Goal: Information Seeking & Learning: Learn about a topic

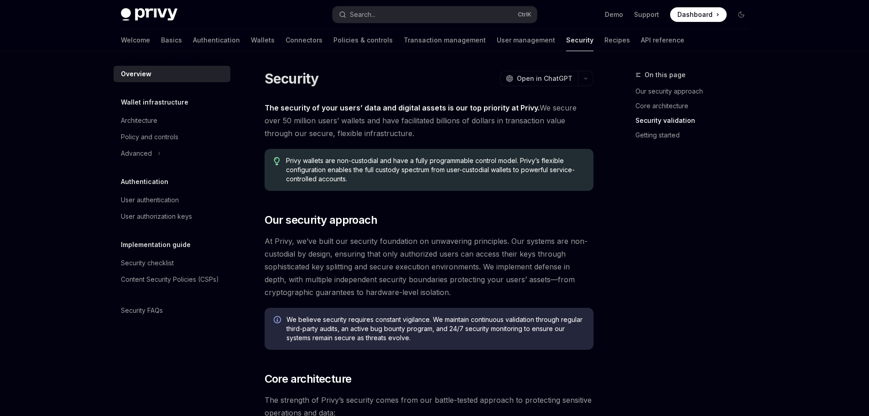
scroll to position [647, 0]
drag, startPoint x: 576, startPoint y: 224, endPoint x: 266, endPoint y: 82, distance: 340.8
copy div "Security OpenAI Open in ChatGPT OpenAI Open in ChatGPT The security of your use…"
click at [462, 240] on span "At Privy, we’ve built our security foundation on unwavering principles. Our sys…" at bounding box center [429, 267] width 329 height 64
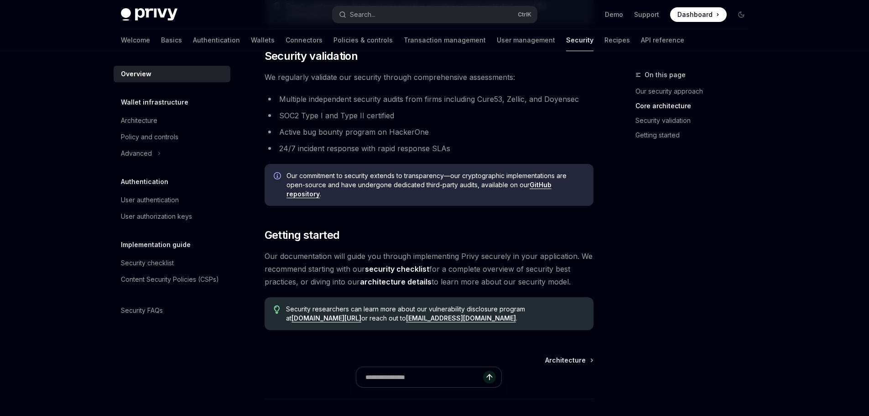
scroll to position [593, 0]
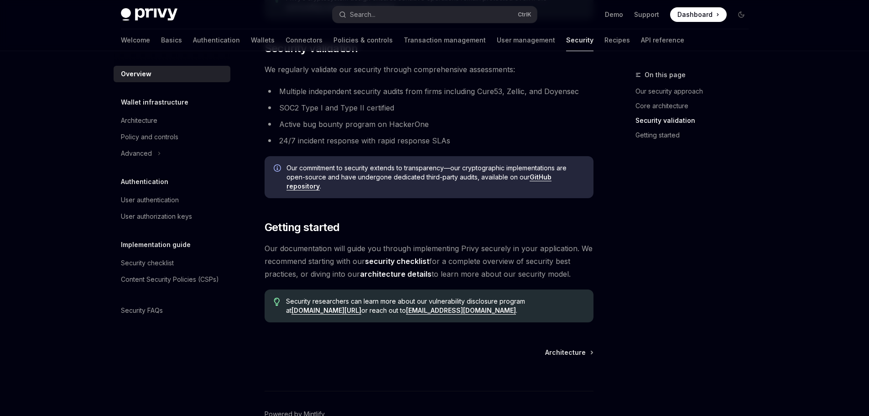
click at [398, 275] on link "architecture details" at bounding box center [396, 274] width 72 height 10
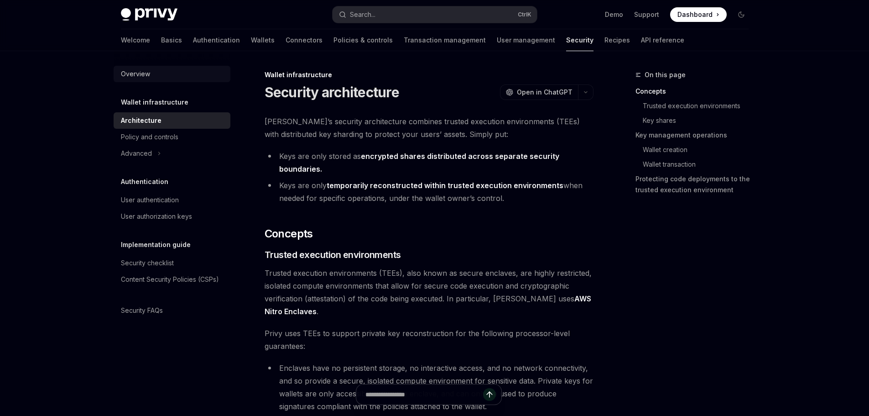
click at [159, 74] on div "Overview" at bounding box center [173, 73] width 104 height 11
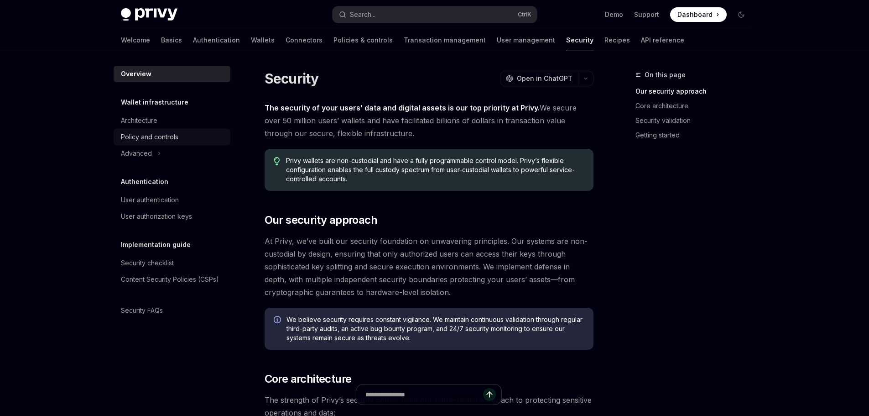
click at [160, 130] on link "Policy and controls" at bounding box center [172, 137] width 117 height 16
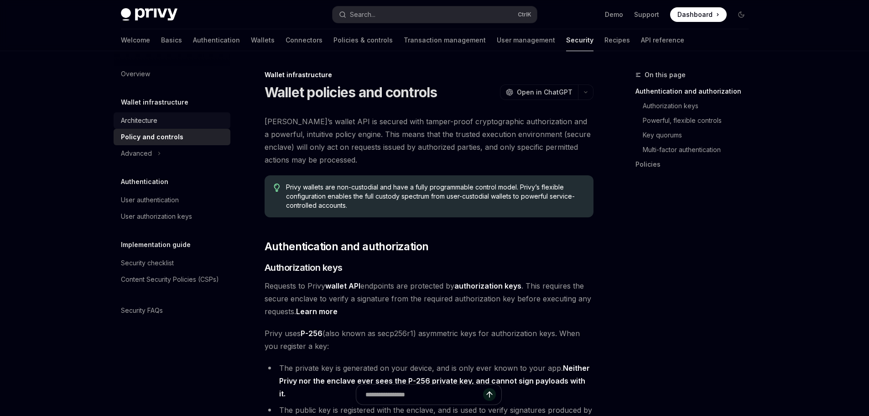
click at [160, 122] on div "Architecture" at bounding box center [173, 120] width 104 height 11
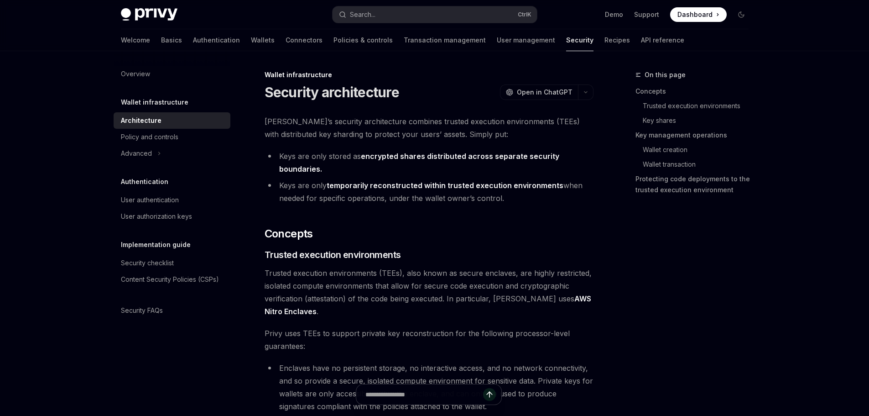
type textarea "*"
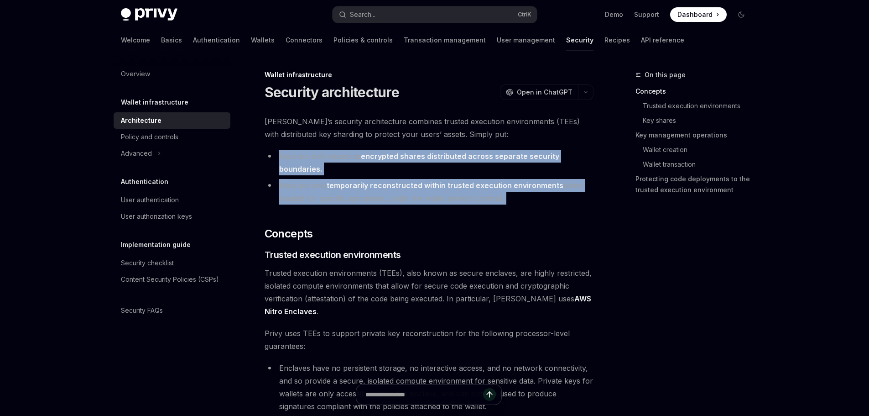
drag, startPoint x: 349, startPoint y: 146, endPoint x: 331, endPoint y: 151, distance: 18.2
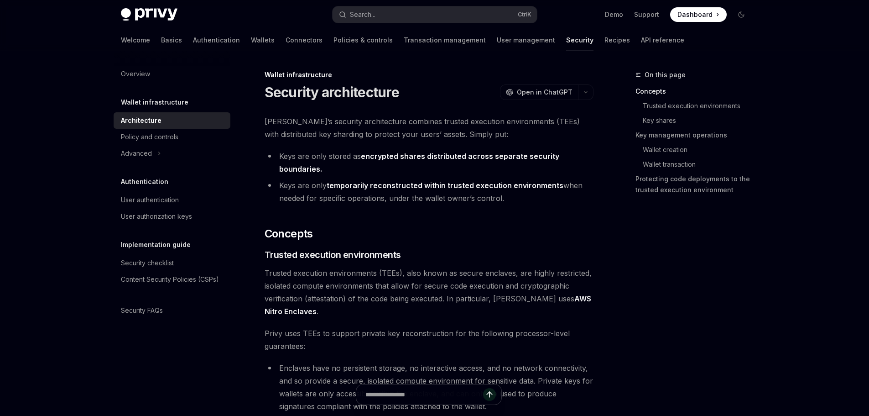
click at [327, 133] on span "Privy’s security architecture combines trusted execution environments (TEEs) wi…" at bounding box center [429, 128] width 329 height 26
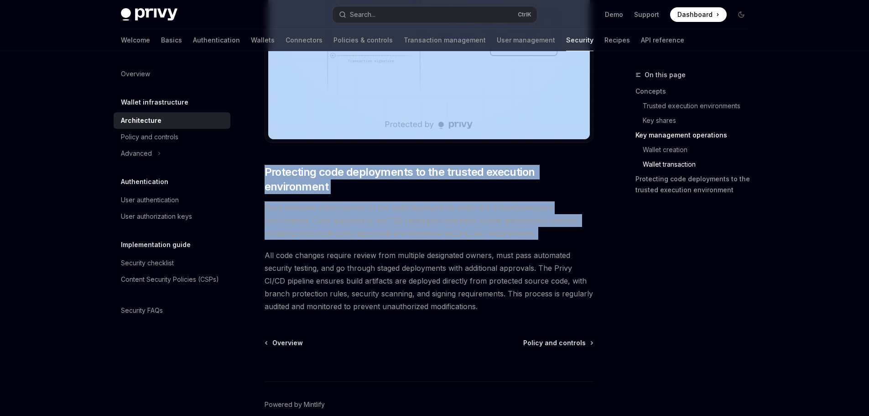
scroll to position [1894, 0]
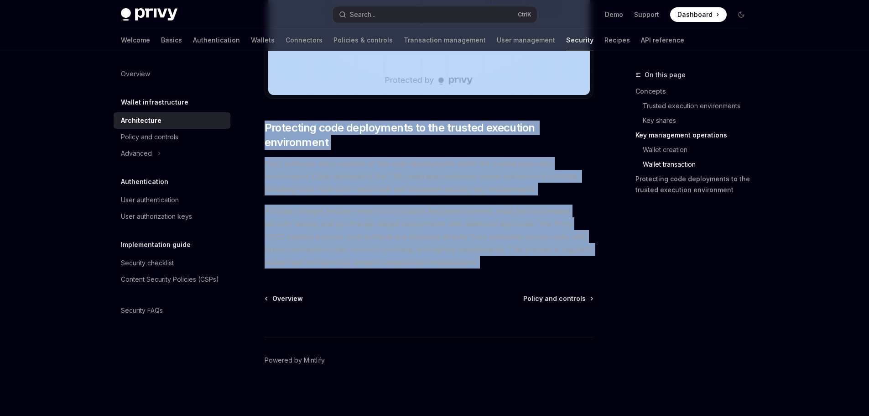
drag, startPoint x: 327, startPoint y: 133, endPoint x: 330, endPoint y: 216, distance: 83.1
copy div "Privy’s security architecture combines trusted execution environments (TEEs) wi…"
